Goal: Information Seeking & Learning: Learn about a topic

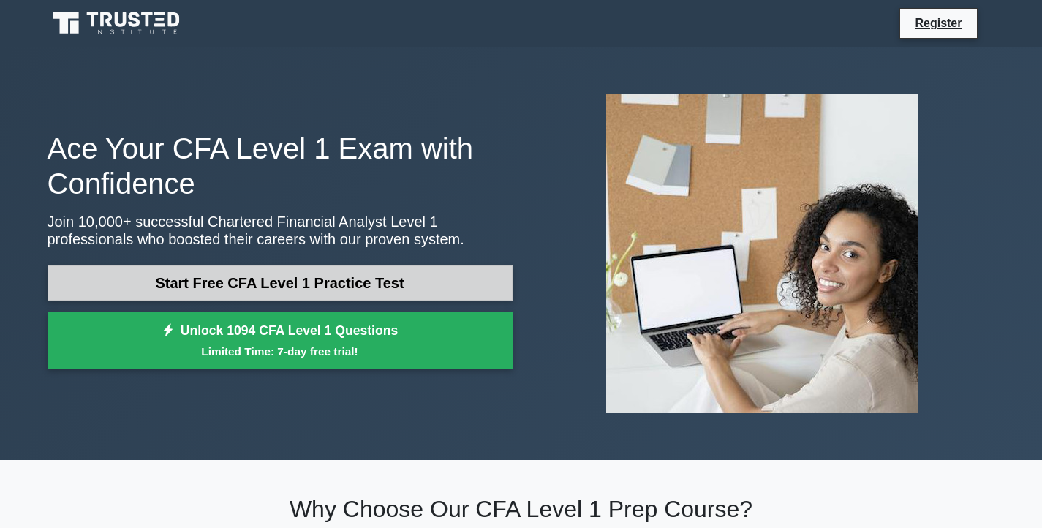
click at [323, 276] on link "Start Free CFA Level 1 Practice Test" at bounding box center [280, 282] width 465 height 35
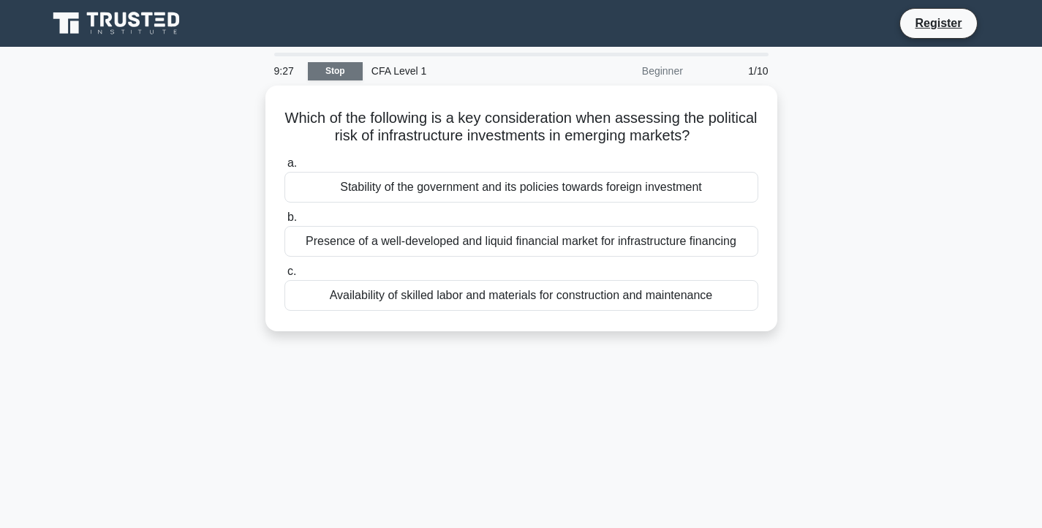
click at [344, 66] on link "Stop" at bounding box center [335, 71] width 55 height 18
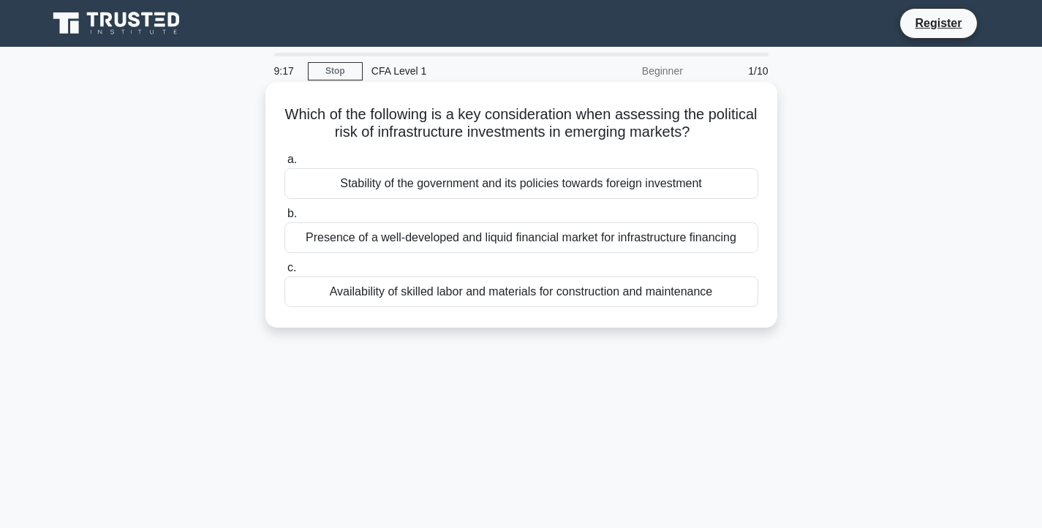
click at [592, 185] on div "Stability of the government and its policies towards foreign investment" at bounding box center [521, 183] width 474 height 31
click at [284, 164] on input "a. Stability of the government and its policies towards foreign investment" at bounding box center [284, 160] width 0 height 10
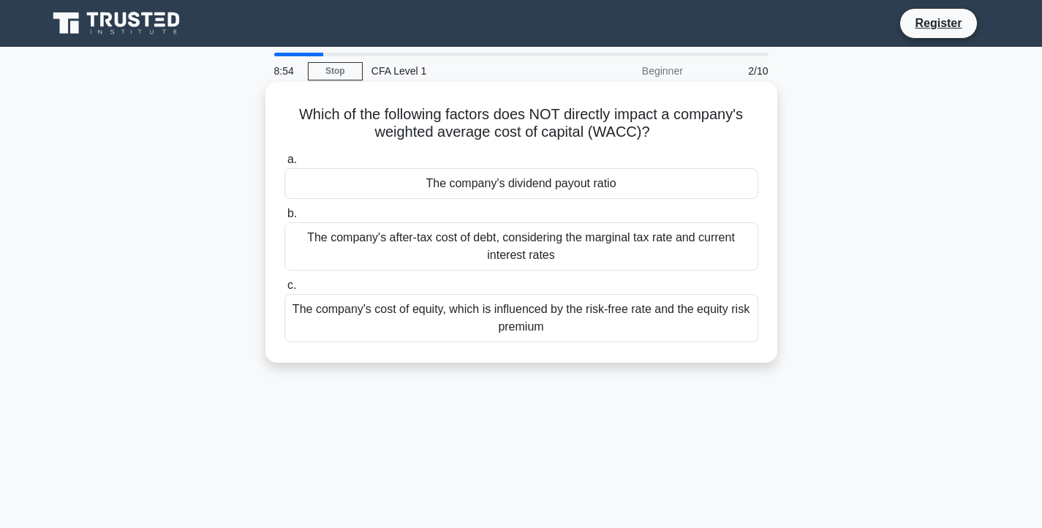
click at [577, 183] on div "The company's dividend payout ratio" at bounding box center [521, 183] width 474 height 31
click at [284, 164] on input "a. The company's dividend payout ratio" at bounding box center [284, 160] width 0 height 10
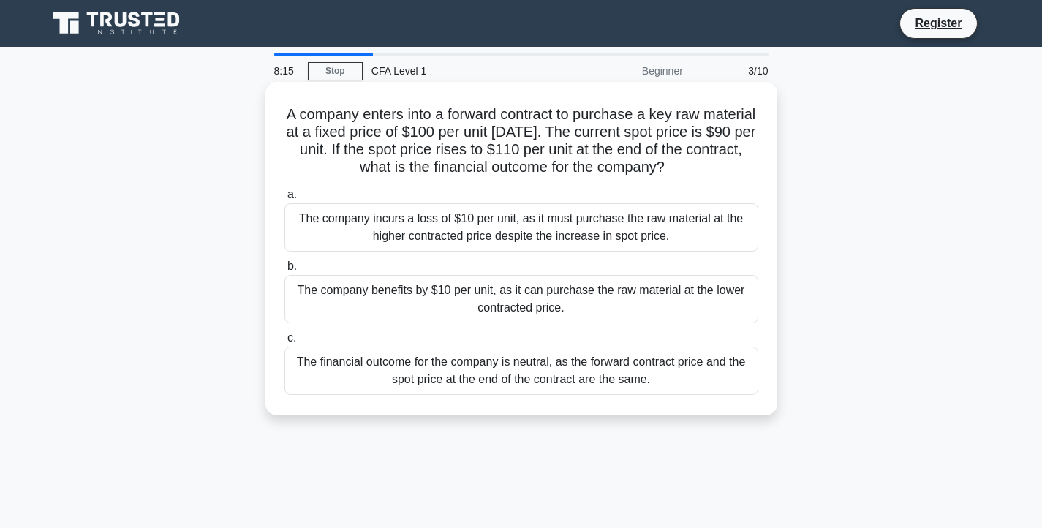
click at [566, 292] on div "The company benefits by $10 per unit, as it can purchase the raw material at th…" at bounding box center [521, 299] width 474 height 48
click at [284, 271] on input "b. The company benefits by $10 per unit, as it can purchase the raw material at…" at bounding box center [284, 267] width 0 height 10
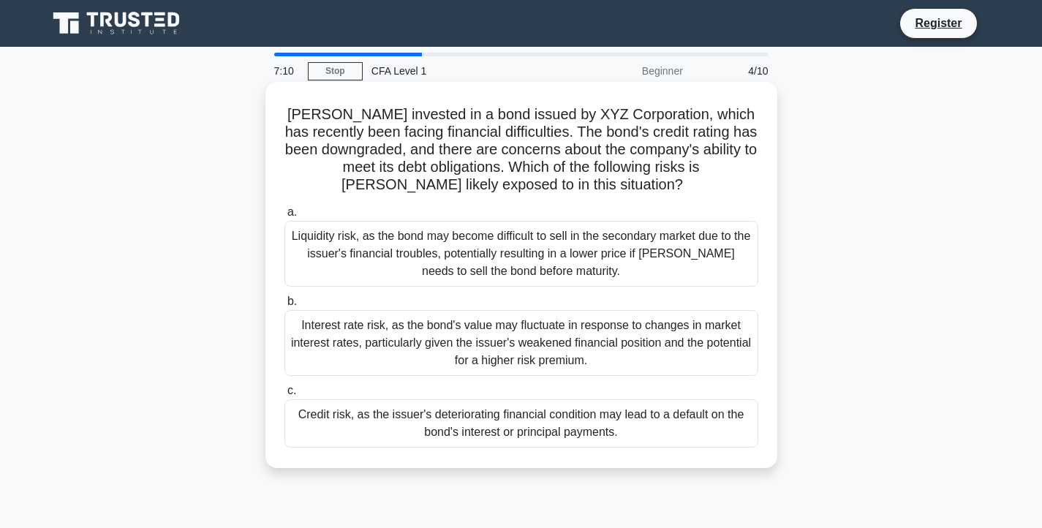
click at [512, 415] on div "Credit risk, as the issuer's deteriorating financial condition may lead to a de…" at bounding box center [521, 423] width 474 height 48
click at [284, 395] on input "c. Credit risk, as the issuer's deteriorating financial condition may lead to a…" at bounding box center [284, 391] width 0 height 10
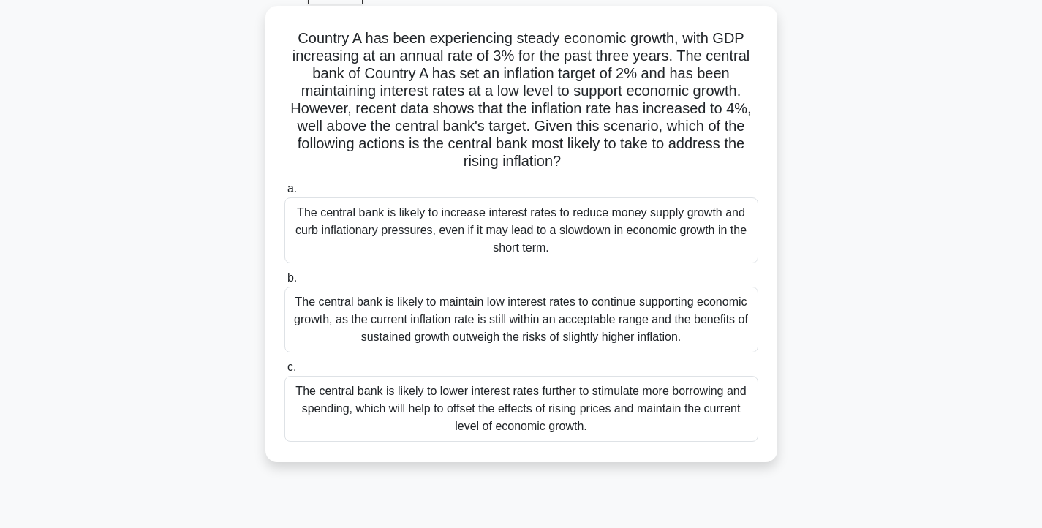
scroll to position [71, 0]
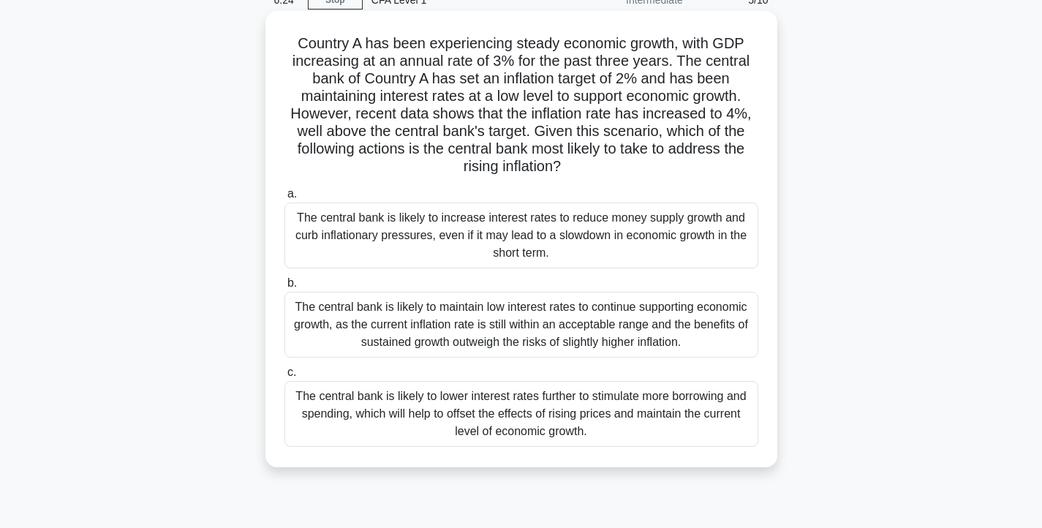
click at [575, 219] on div "The central bank is likely to increase interest rates to reduce money supply gr…" at bounding box center [521, 235] width 474 height 66
click at [284, 199] on input "a. The central bank is likely to increase interest rates to reduce money supply…" at bounding box center [284, 194] width 0 height 10
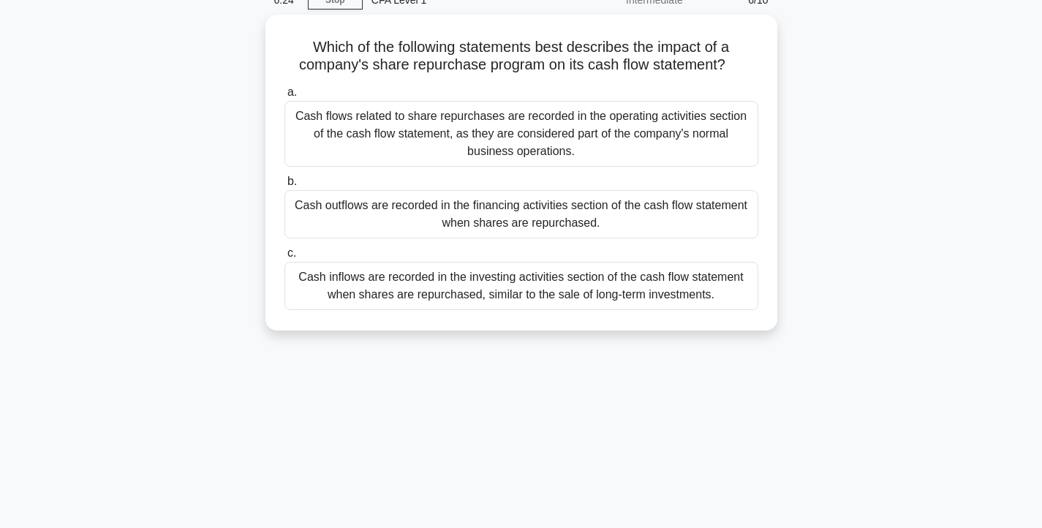
scroll to position [0, 0]
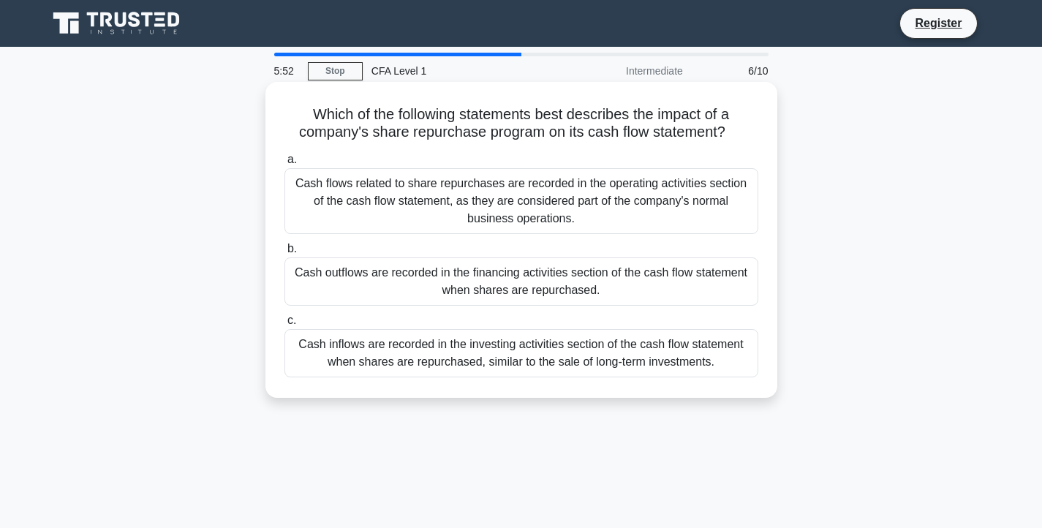
click at [692, 333] on div "Cash inflows are recorded in the investing activities section of the cash flow …" at bounding box center [521, 353] width 474 height 48
click at [284, 325] on input "c. Cash inflows are recorded in the investing activities section of the cash fl…" at bounding box center [284, 321] width 0 height 10
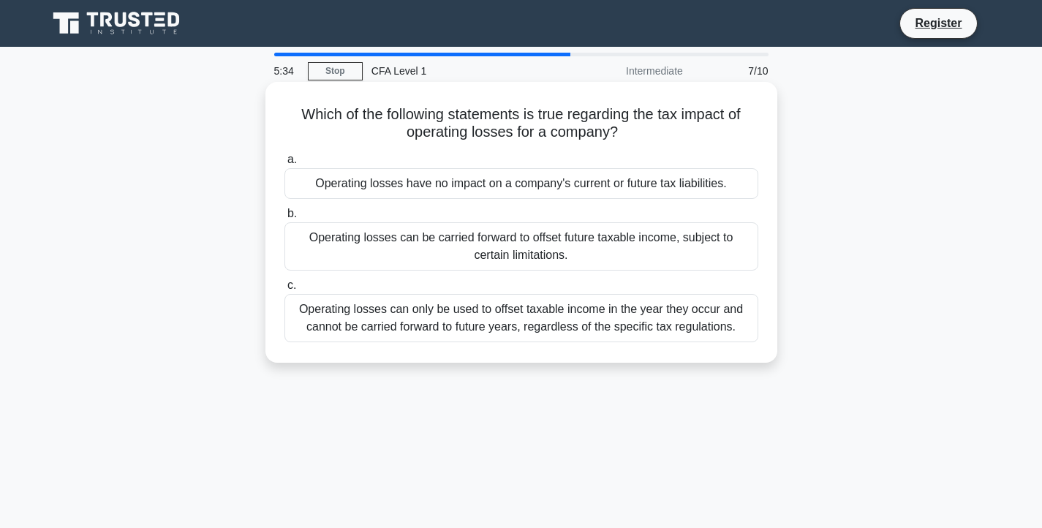
click at [695, 314] on div "Operating losses can only be used to offset taxable income in the year they occ…" at bounding box center [521, 318] width 474 height 48
click at [284, 290] on input "c. Operating losses can only be used to offset taxable income in the year they …" at bounding box center [284, 286] width 0 height 10
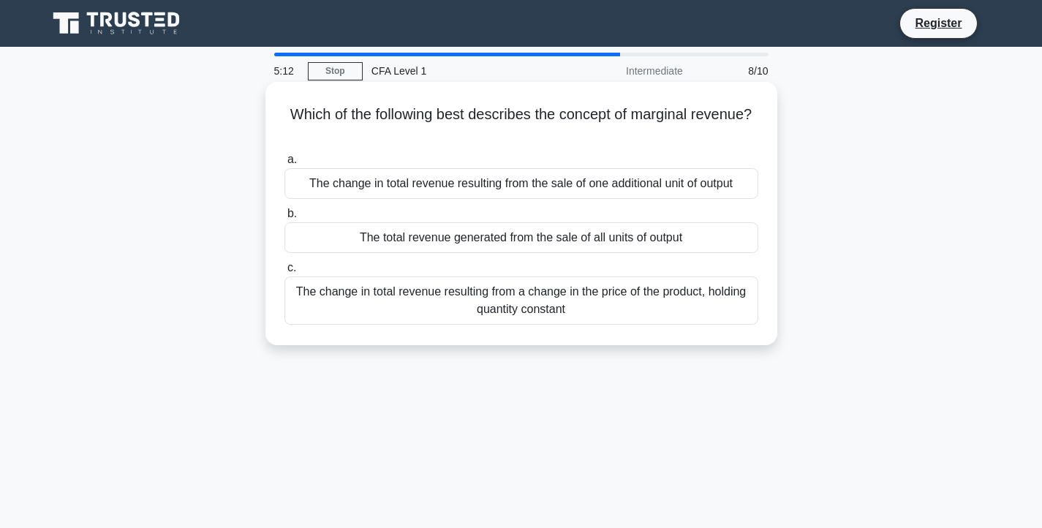
click at [675, 181] on div "The change in total revenue resulting from the sale of one additional unit of o…" at bounding box center [521, 183] width 474 height 31
click at [284, 164] on input "a. The change in total revenue resulting from the sale of one additional unit o…" at bounding box center [284, 160] width 0 height 10
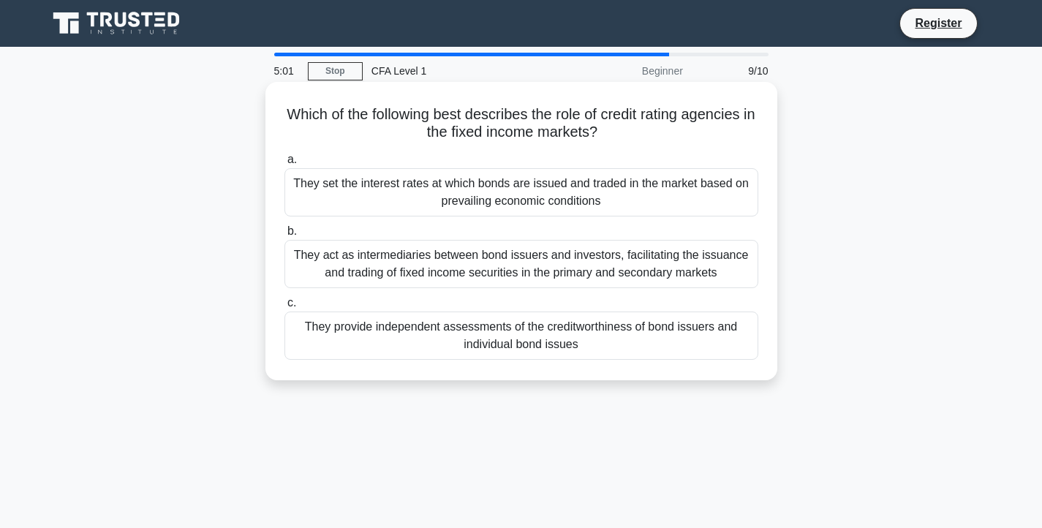
click at [672, 327] on div "They provide independent assessments of the creditworthiness of bond issuers an…" at bounding box center [521, 335] width 474 height 48
click at [284, 308] on input "c. They provide independent assessments of the creditworthiness of bond issuers…" at bounding box center [284, 303] width 0 height 10
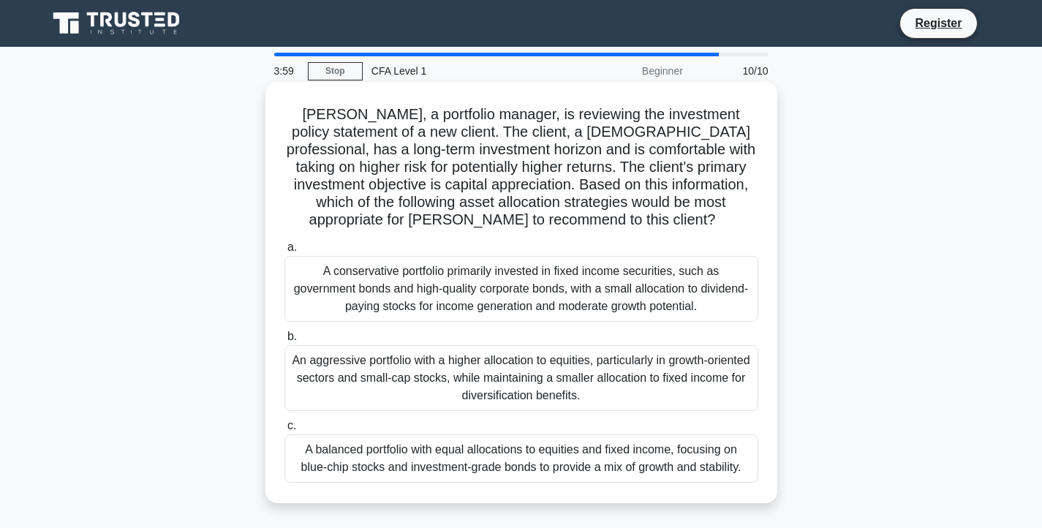
click at [684, 374] on div "An aggressive portfolio with a higher allocation to equities, particularly in g…" at bounding box center [521, 378] width 474 height 66
click at [284, 341] on input "b. An aggressive portfolio with a higher allocation to equities, particularly i…" at bounding box center [284, 337] width 0 height 10
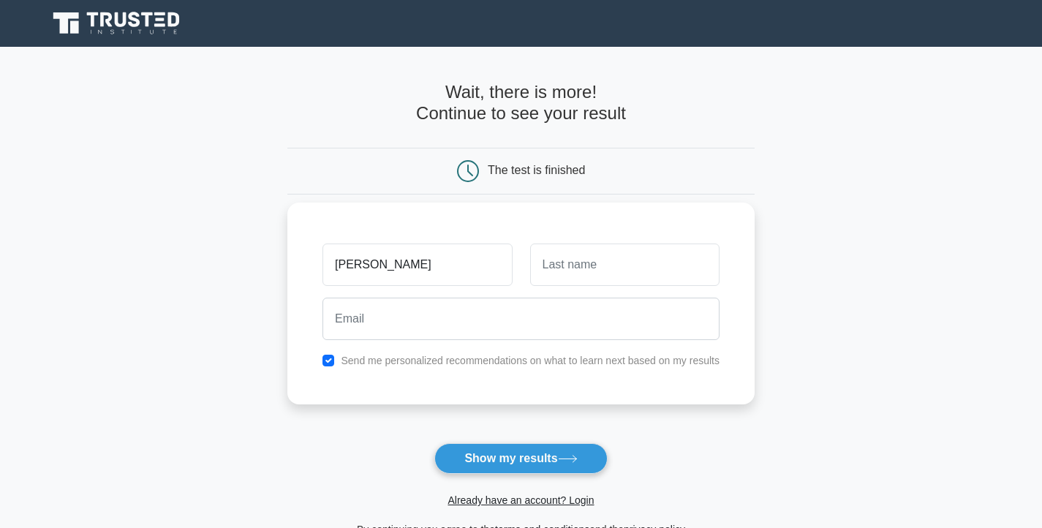
type input "marcus"
click at [611, 261] on input "text" at bounding box center [624, 264] width 189 height 42
type input "Turner"
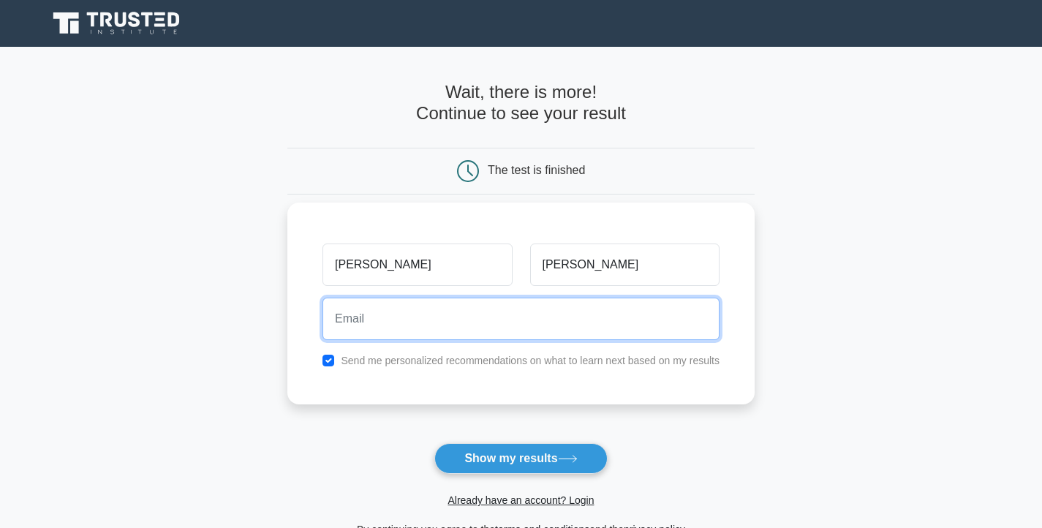
click at [596, 325] on input "email" at bounding box center [520, 319] width 397 height 42
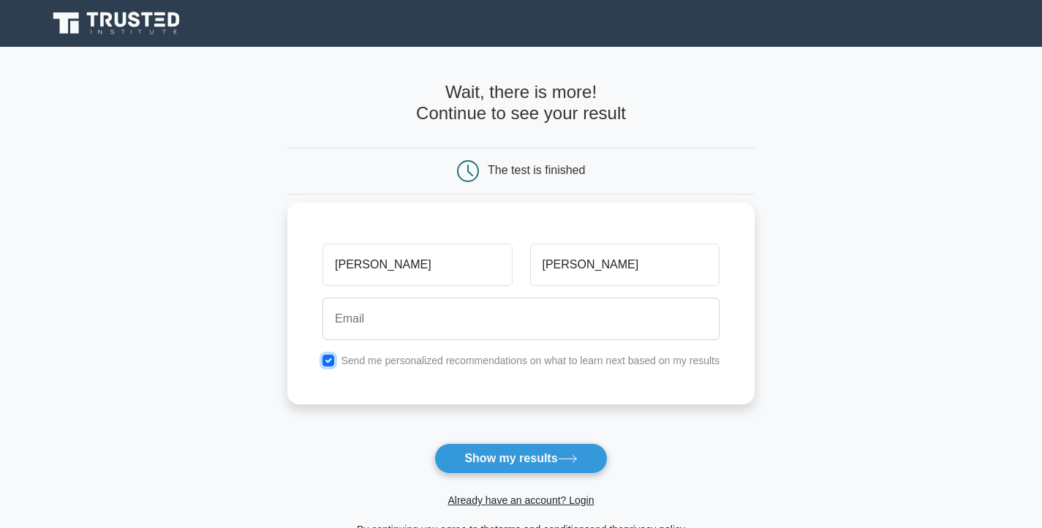
click at [332, 355] on input "checkbox" at bounding box center [328, 361] width 12 height 12
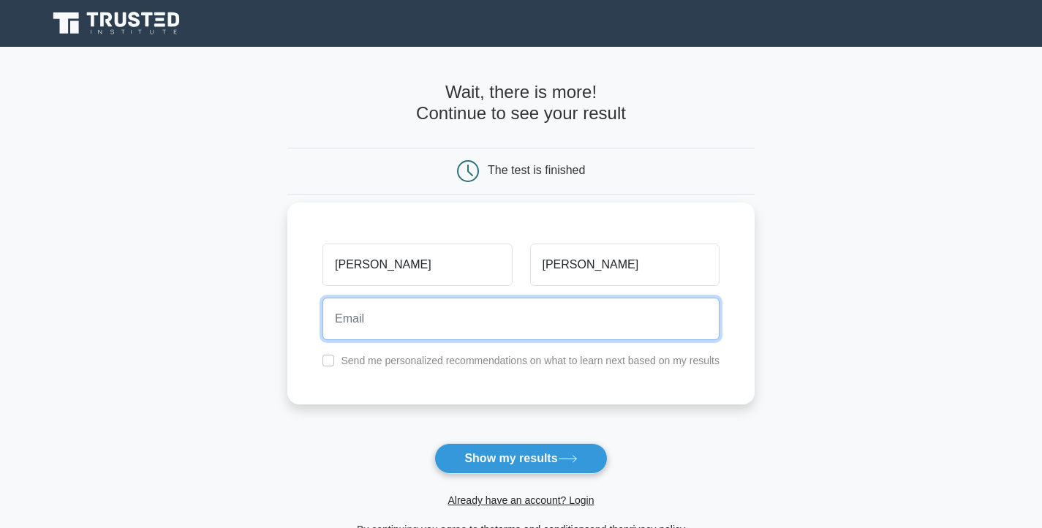
click at [399, 327] on input "email" at bounding box center [520, 319] width 397 height 42
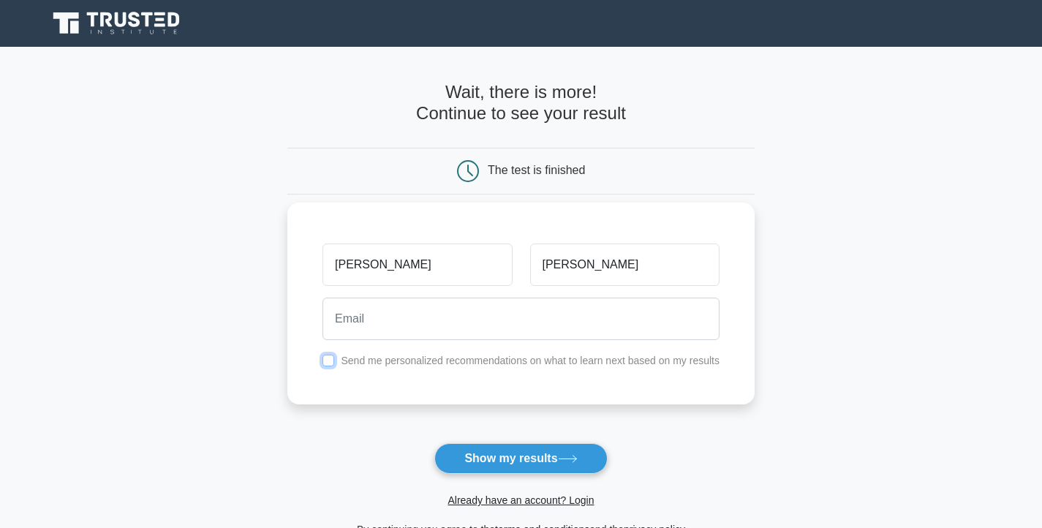
click at [333, 359] on input "checkbox" at bounding box center [328, 361] width 12 height 12
checkbox input "true"
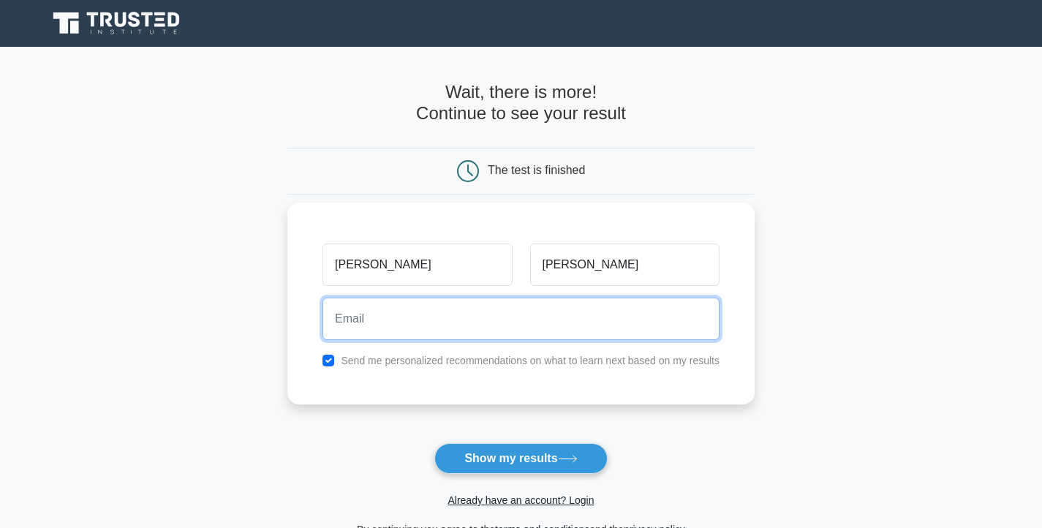
click at [398, 329] on input "email" at bounding box center [520, 319] width 397 height 42
type input "marcus.turner18@law.ac.uk"
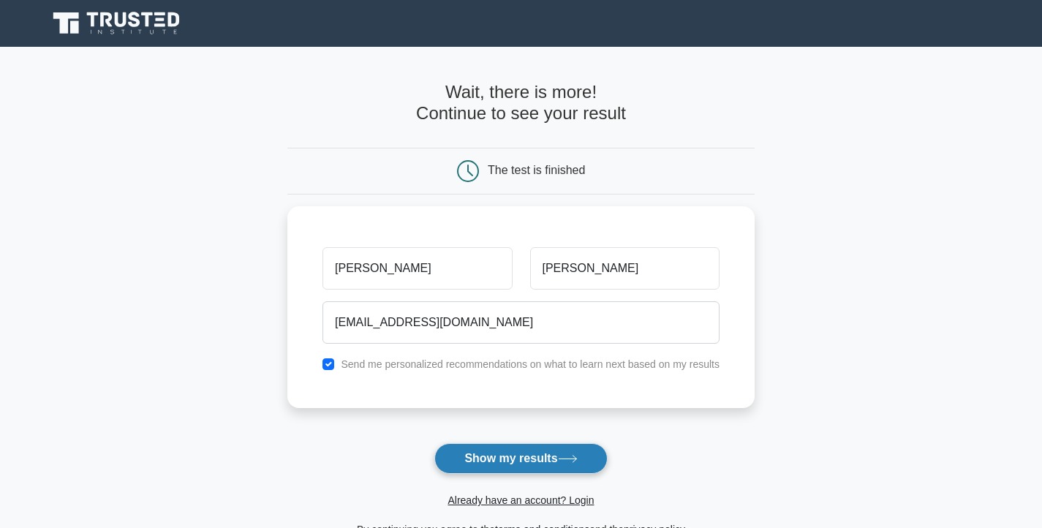
click at [514, 451] on button "Show my results" at bounding box center [520, 458] width 173 height 31
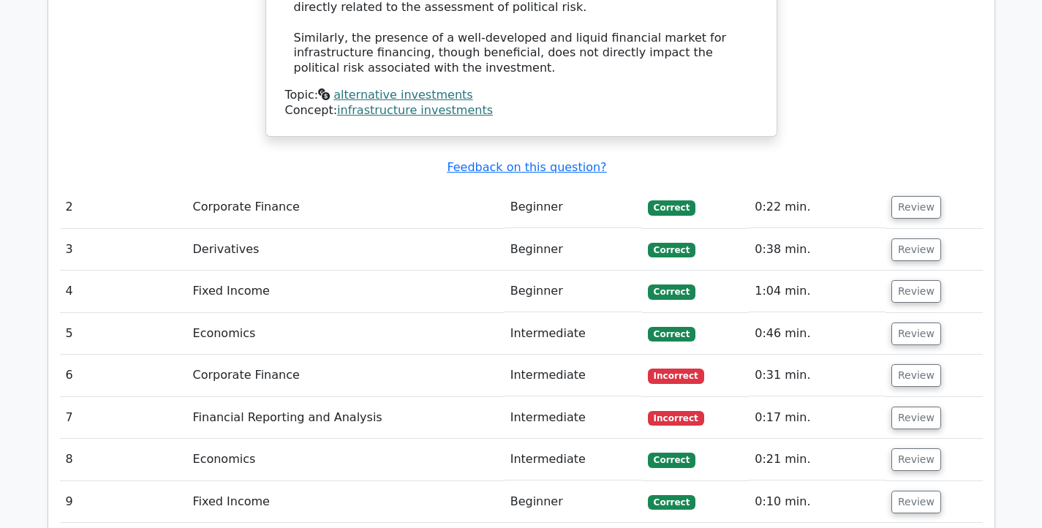
scroll to position [1778, 0]
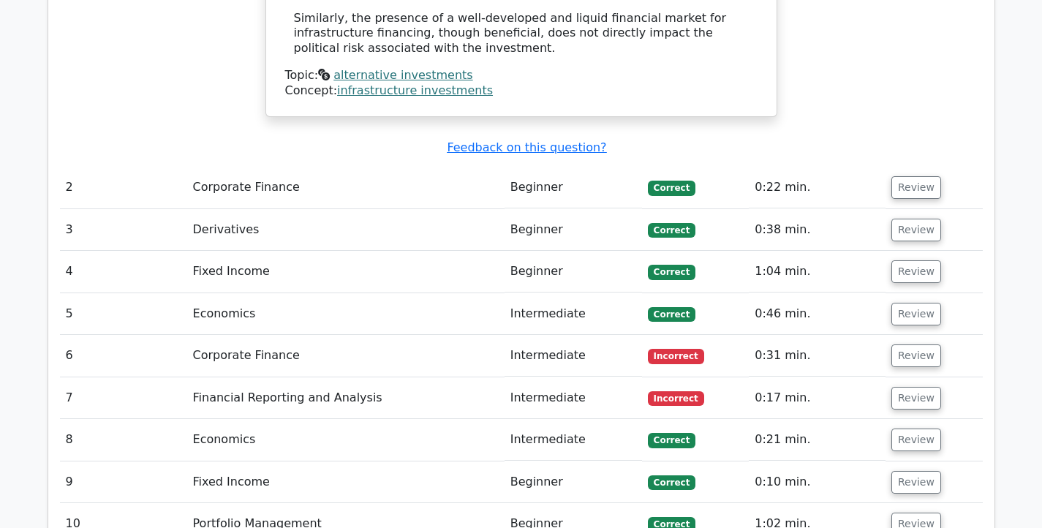
click at [233, 335] on td "Corporate Finance" at bounding box center [345, 356] width 317 height 42
click at [901, 344] on button "Review" at bounding box center [916, 355] width 50 height 23
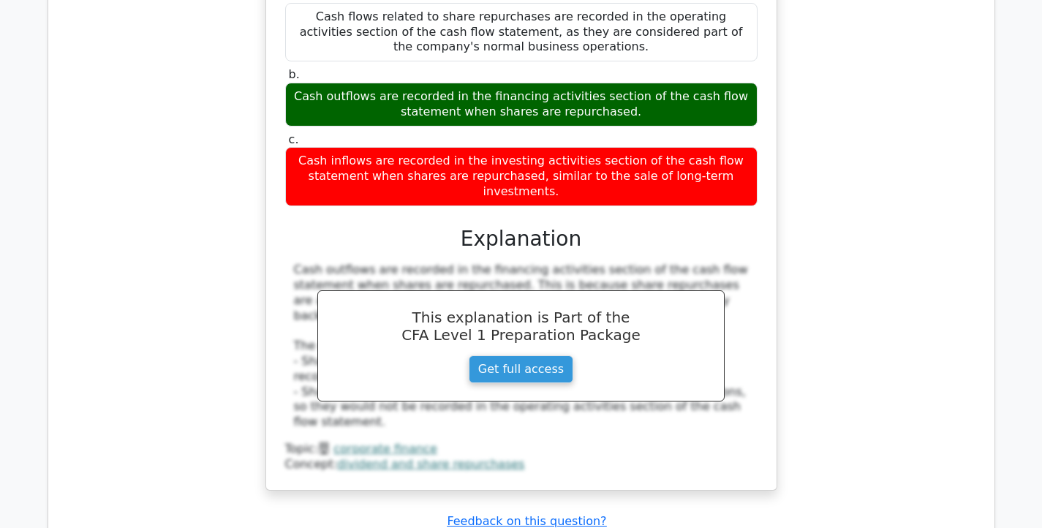
scroll to position [2347, 0]
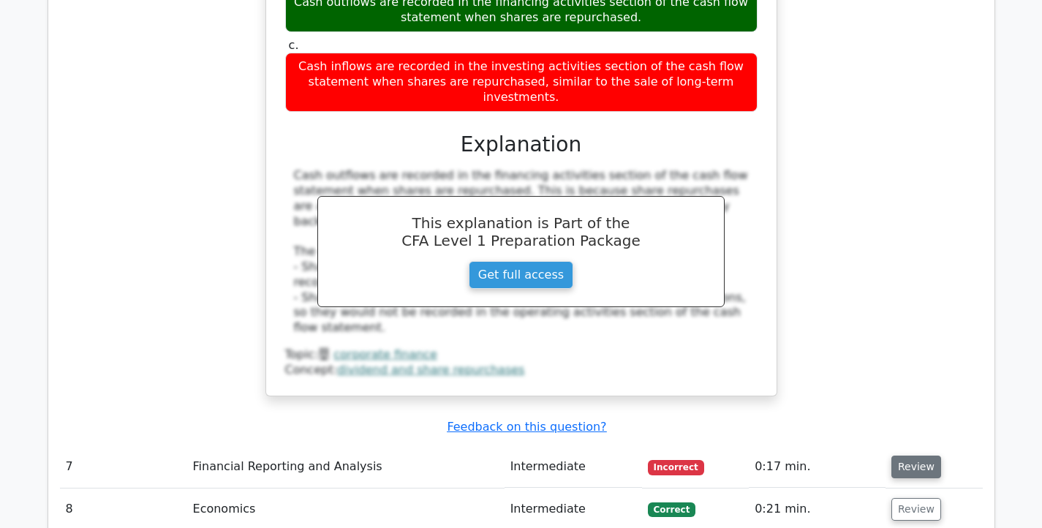
click at [928, 455] on button "Review" at bounding box center [916, 466] width 50 height 23
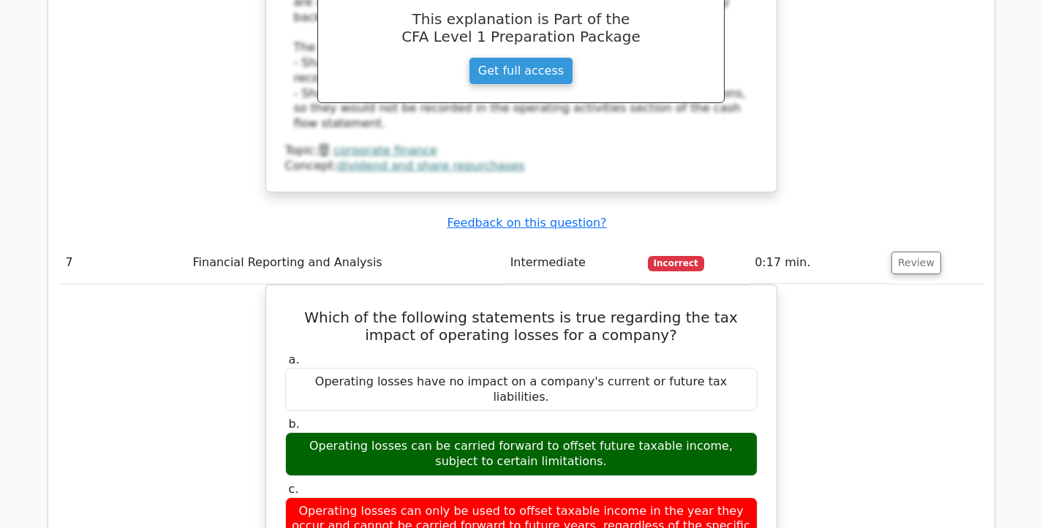
scroll to position [2564, 0]
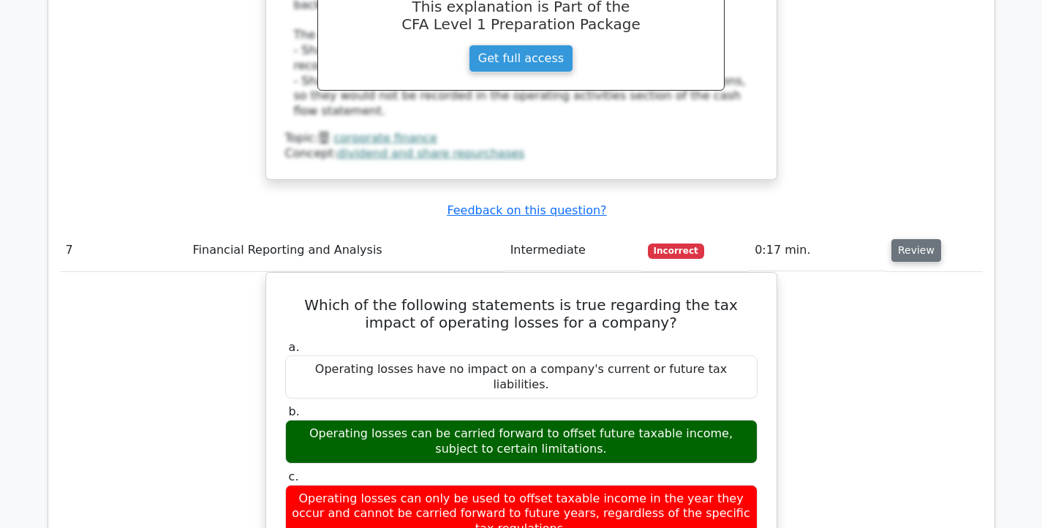
click at [921, 239] on button "Review" at bounding box center [916, 250] width 50 height 23
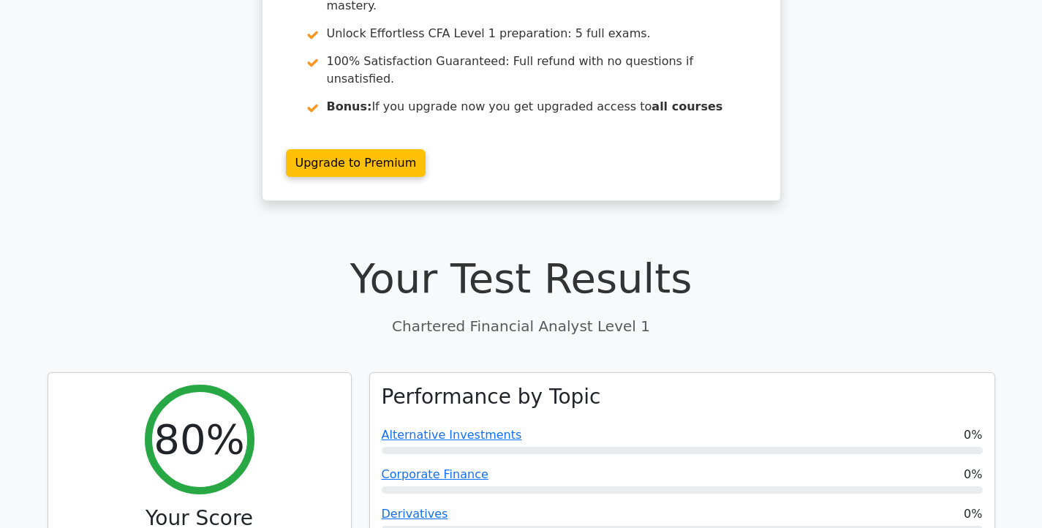
scroll to position [0, 0]
